Goal: Transaction & Acquisition: Purchase product/service

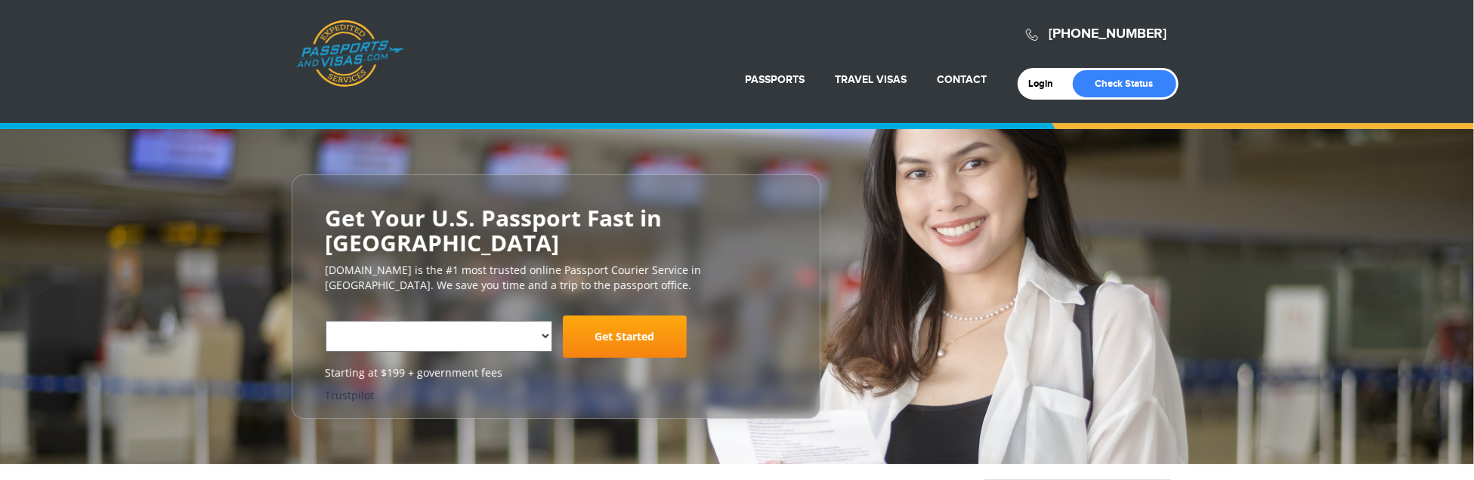
select select "**********"
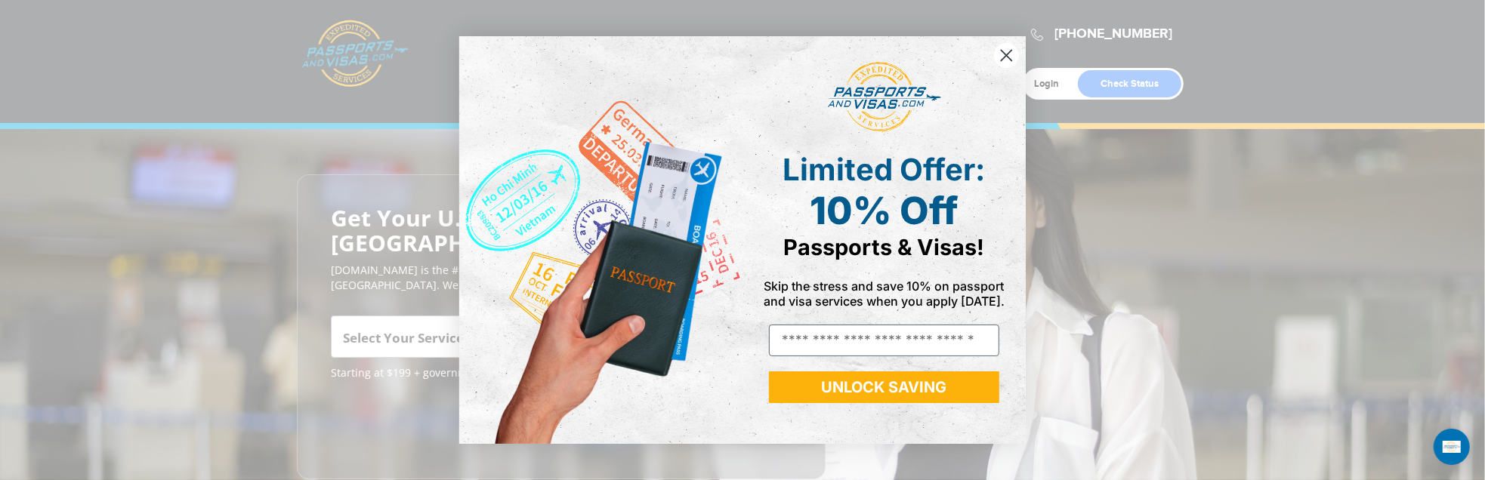
click at [735, 147] on img "POPUP Form" at bounding box center [600, 240] width 283 height 408
click at [1008, 54] on icon "Close dialog" at bounding box center [1006, 56] width 11 height 11
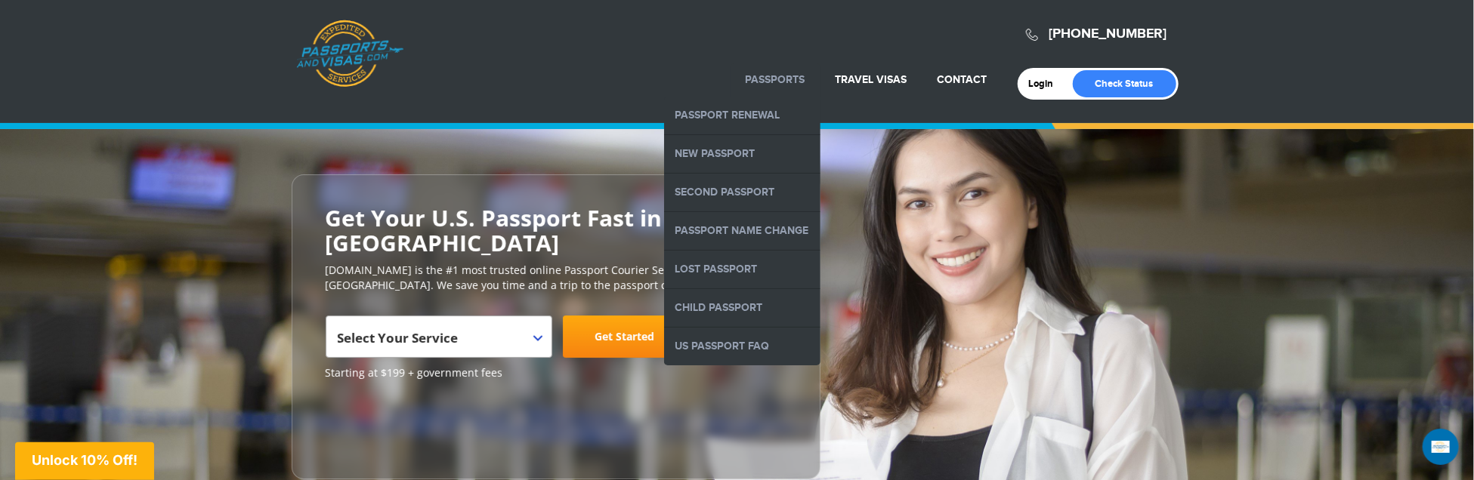
click at [785, 81] on link "Passports" at bounding box center [775, 79] width 60 height 13
click at [742, 152] on link "New Passport" at bounding box center [742, 154] width 156 height 38
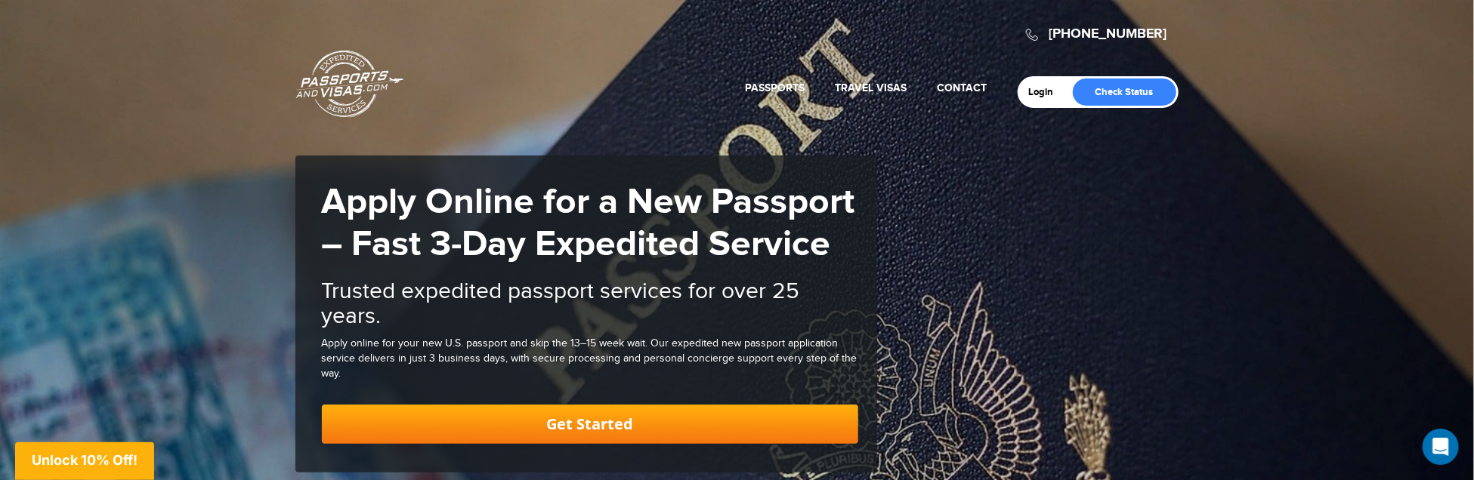
click at [581, 414] on link "Get Started" at bounding box center [590, 424] width 536 height 39
